Goal: Transaction & Acquisition: Obtain resource

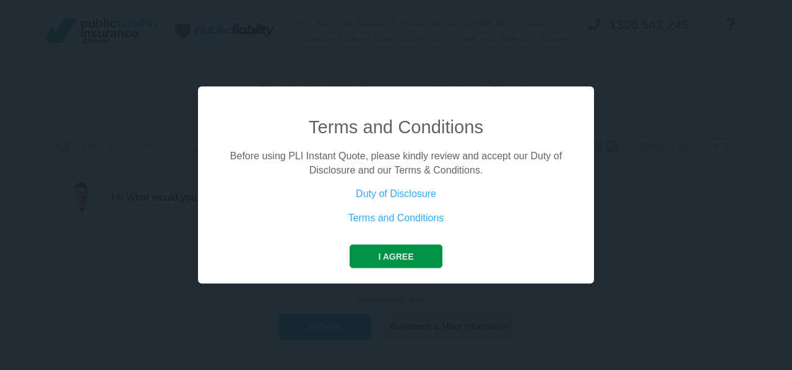
click at [394, 247] on button "I agree" at bounding box center [396, 257] width 92 height 24
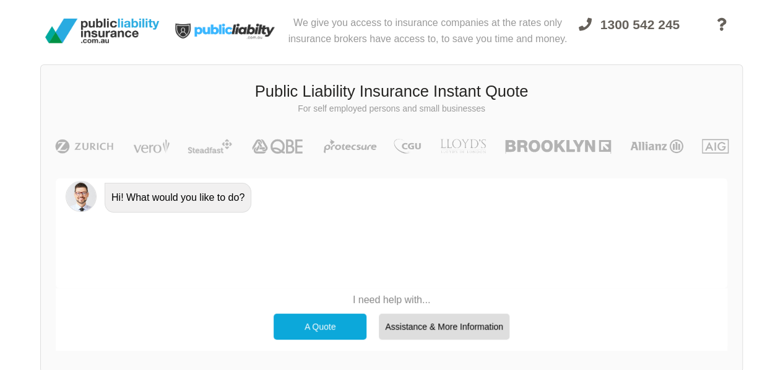
click at [314, 324] on div "A Quote" at bounding box center [320, 326] width 93 height 26
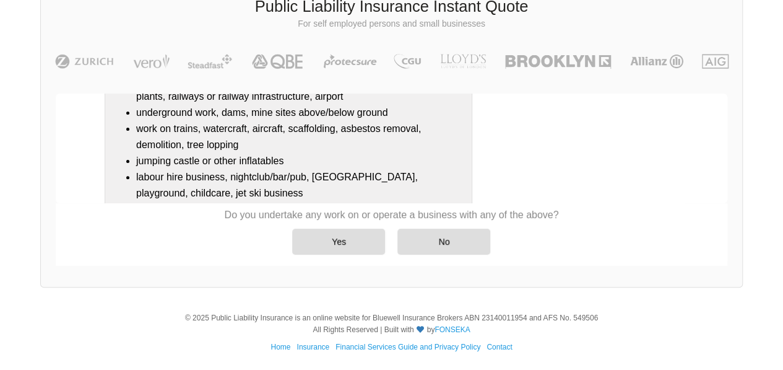
scroll to position [277, 0]
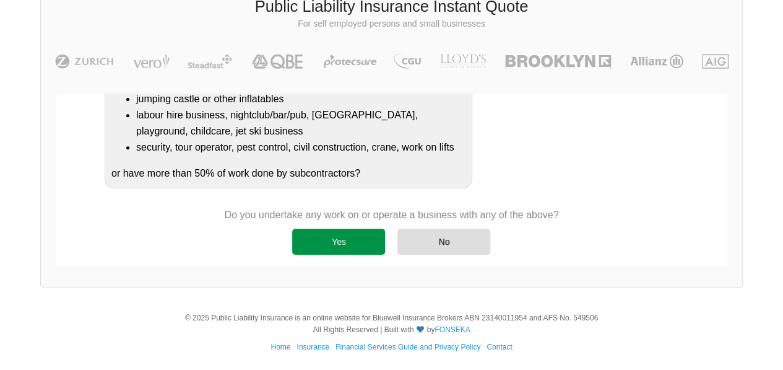
click at [349, 235] on div "Yes" at bounding box center [338, 241] width 93 height 26
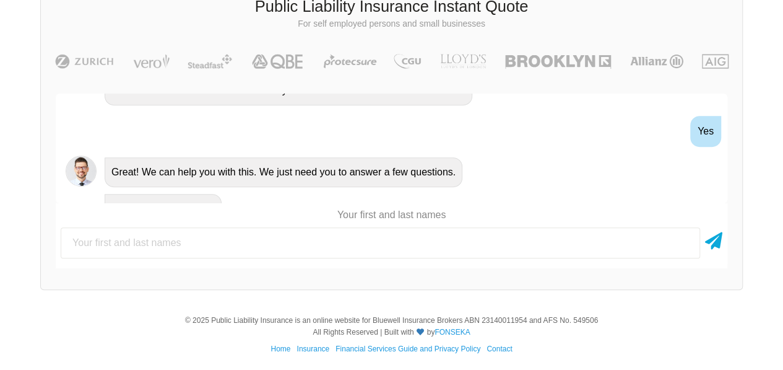
scroll to position [381, 0]
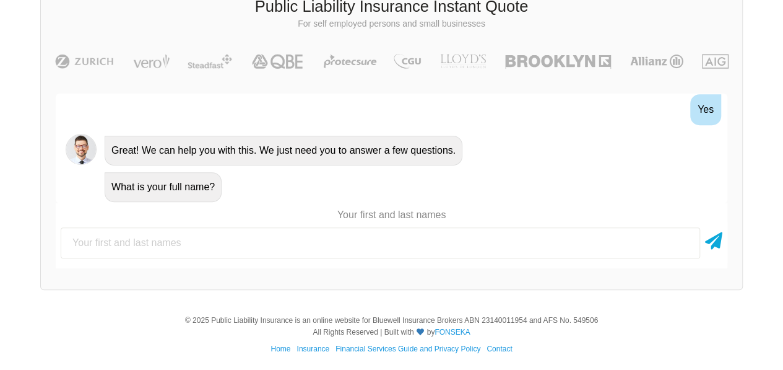
click at [178, 240] on input "text" at bounding box center [381, 242] width 640 height 31
type input "[PERSON_NAME]"
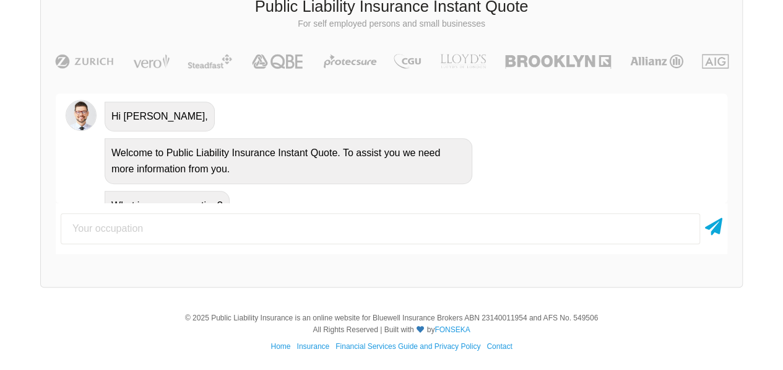
scroll to position [551, 0]
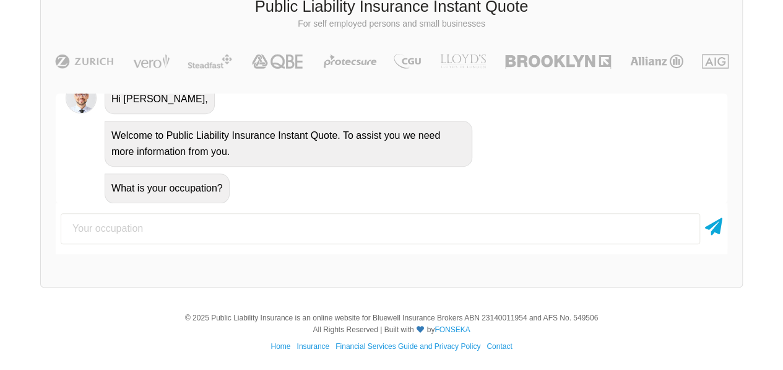
click at [323, 234] on input "text" at bounding box center [381, 228] width 640 height 31
type input "Rope Access Technician"
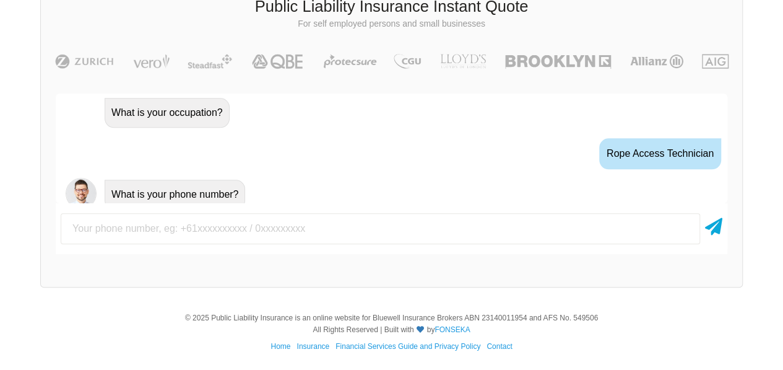
scroll to position [632, 0]
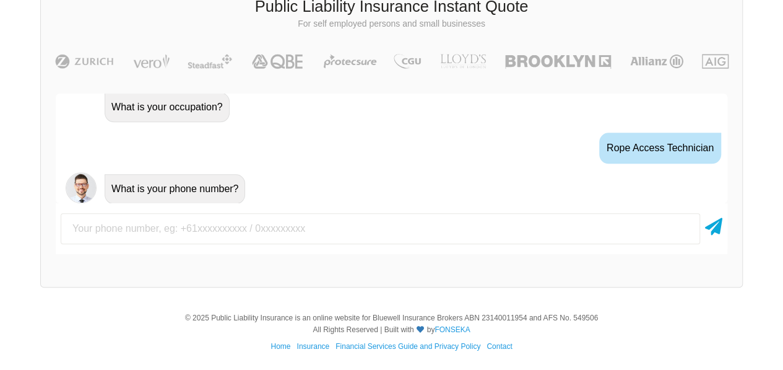
click at [206, 233] on input "text" at bounding box center [381, 228] width 640 height 31
type input "[PHONE_NUMBER]"
click at [721, 236] on div at bounding box center [713, 228] width 17 height 31
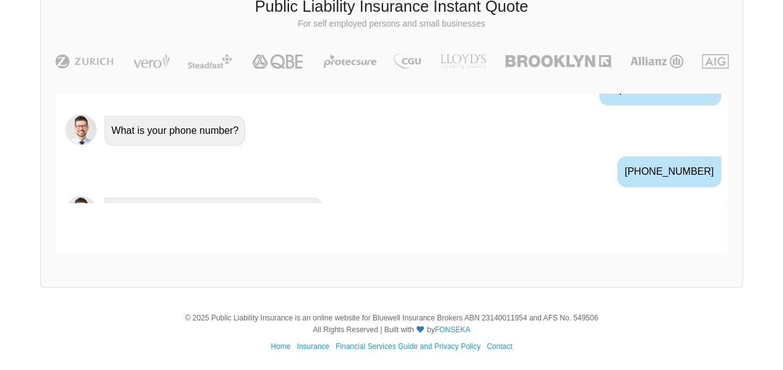
scroll to position [713, 0]
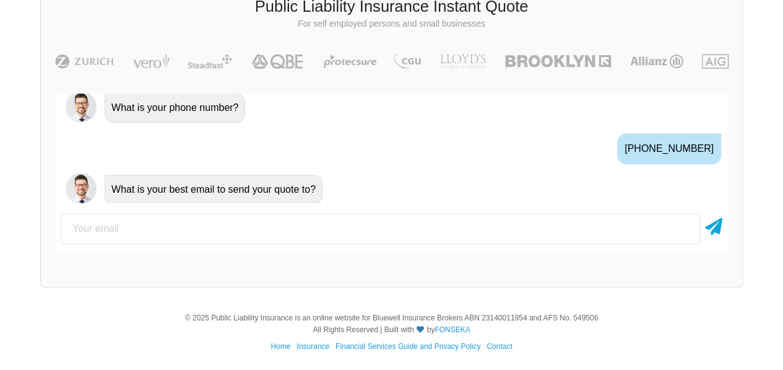
click at [271, 227] on input "email" at bounding box center [381, 228] width 640 height 31
type input "[EMAIL_ADDRESS][DOMAIN_NAME]"
click at [716, 229] on icon at bounding box center [713, 224] width 17 height 22
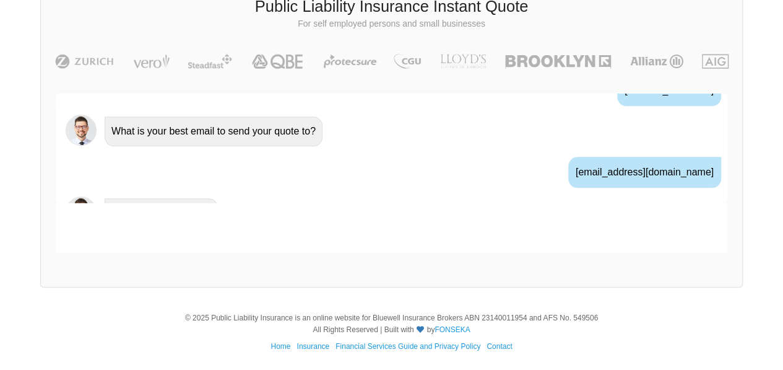
scroll to position [795, 0]
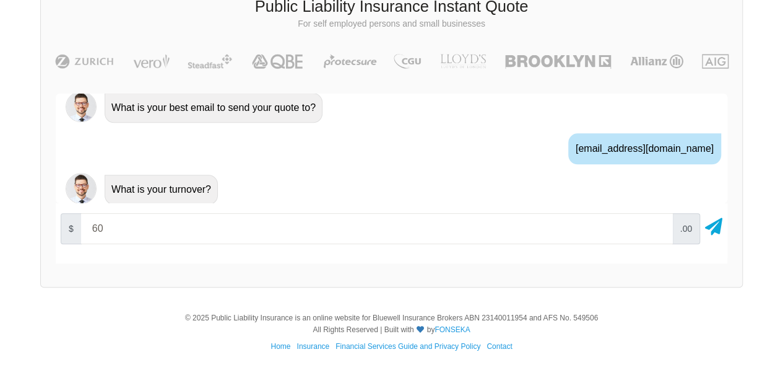
type input "6"
type input "5"
type input "40000"
click at [718, 231] on icon at bounding box center [713, 224] width 17 height 22
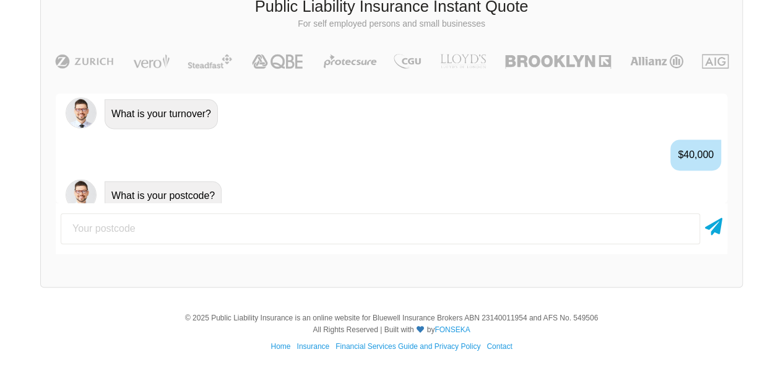
scroll to position [876, 0]
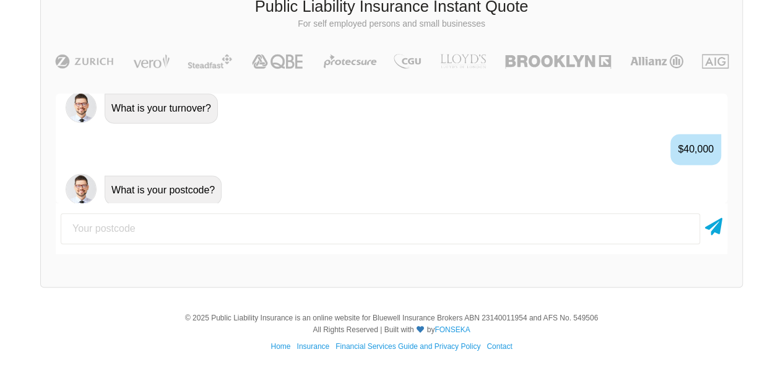
click at [271, 233] on input "number" at bounding box center [381, 228] width 640 height 31
type input "4120"
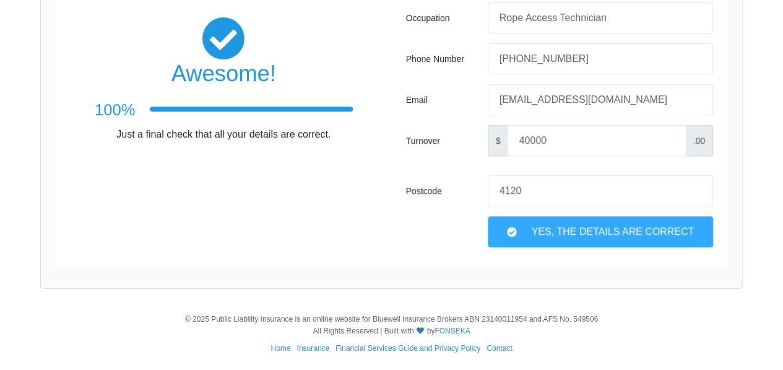
scroll to position [279, 0]
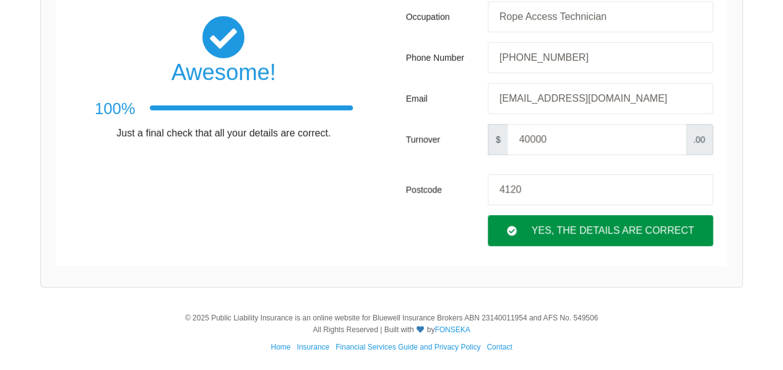
click at [545, 233] on div "Yes, The Details are correct" at bounding box center [600, 230] width 225 height 31
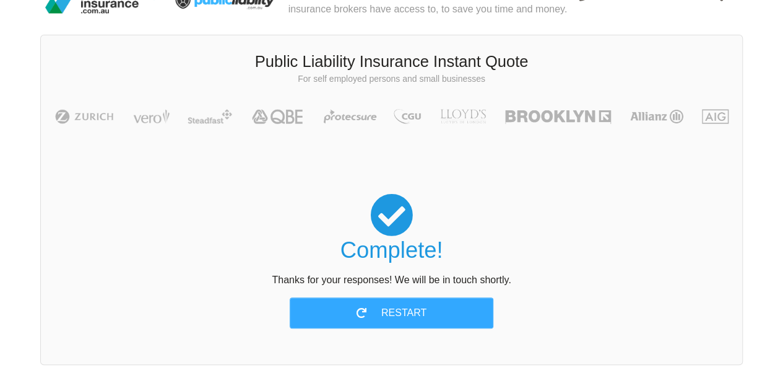
scroll to position [0, 0]
